Goal: Find specific page/section: Find specific page/section

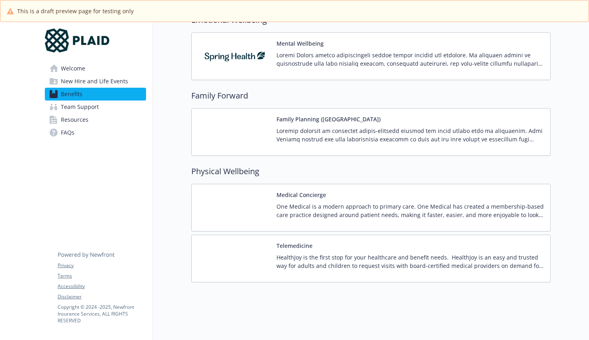
scroll to position [1479, 0]
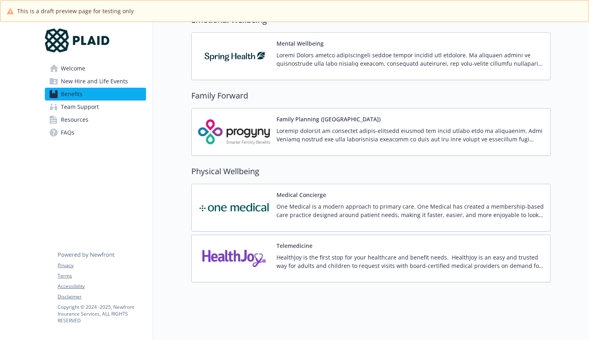
click at [90, 82] on span "New Hire and Life Events" at bounding box center [94, 81] width 67 height 13
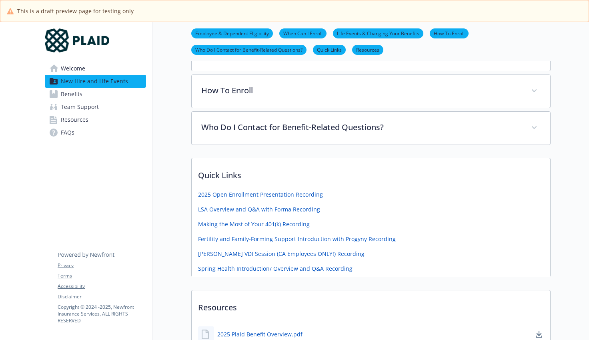
scroll to position [347, 0]
